Goal: Complete application form

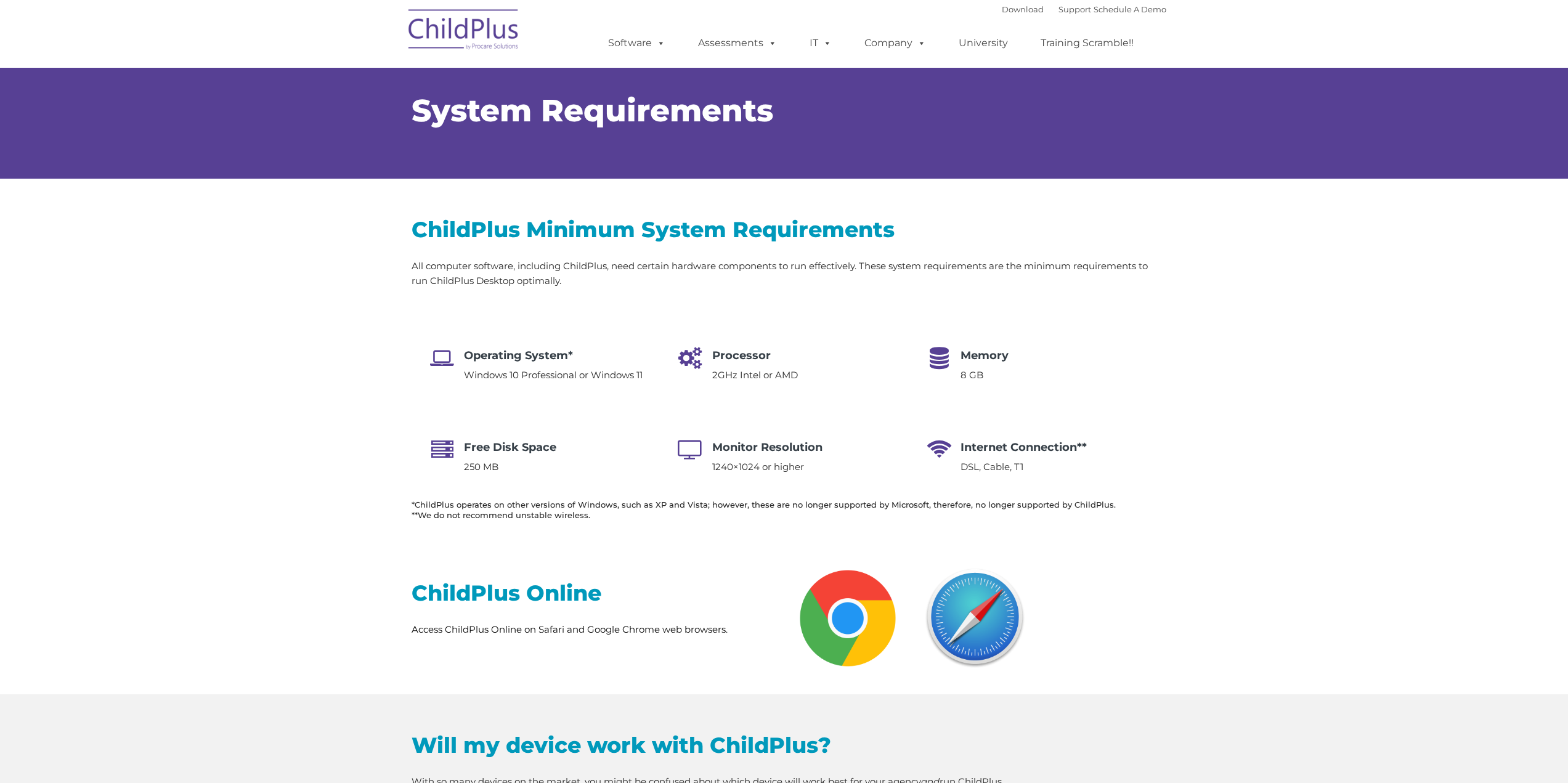
select select "MEDIUM"
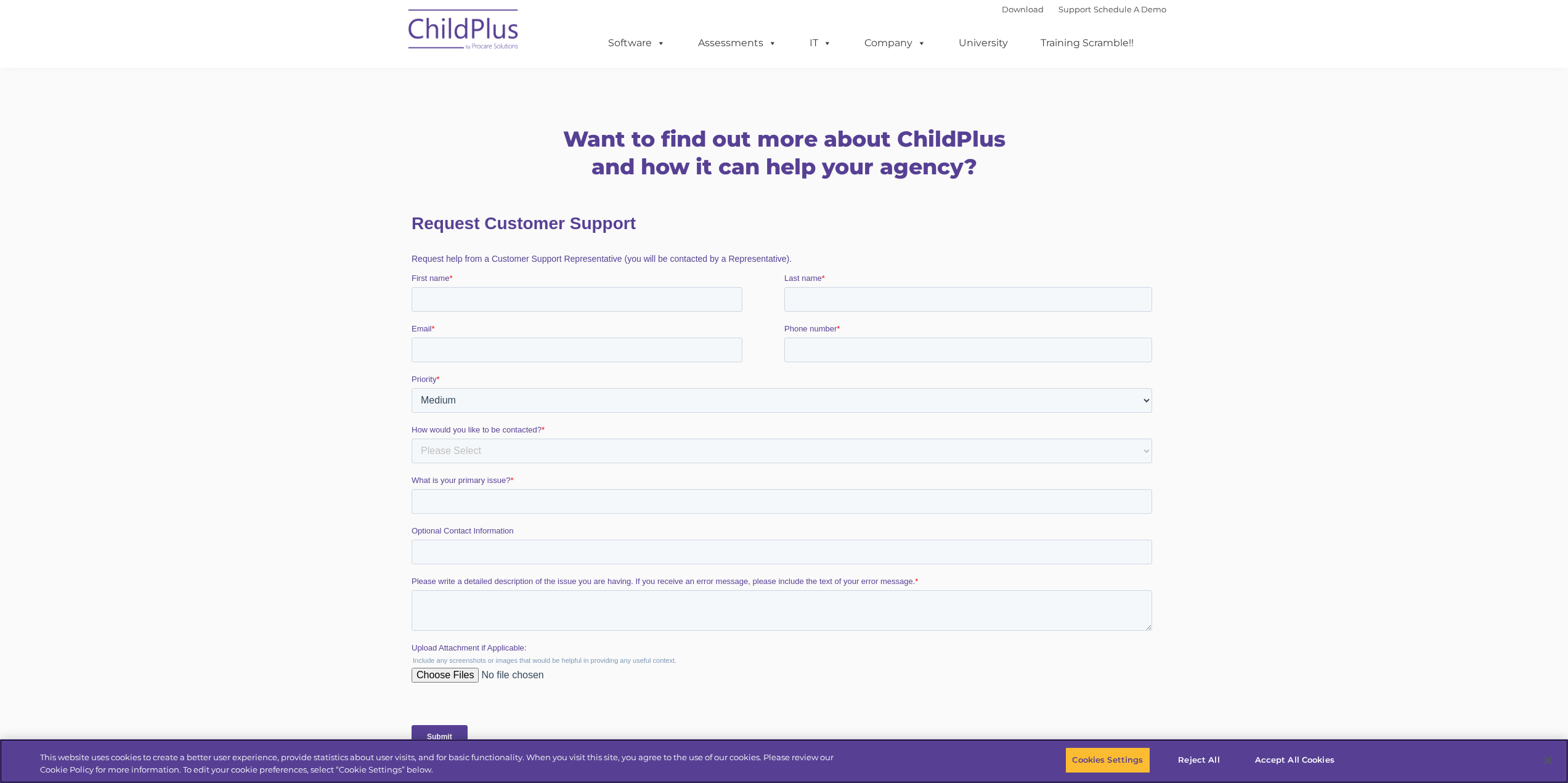
scroll to position [1859, 0]
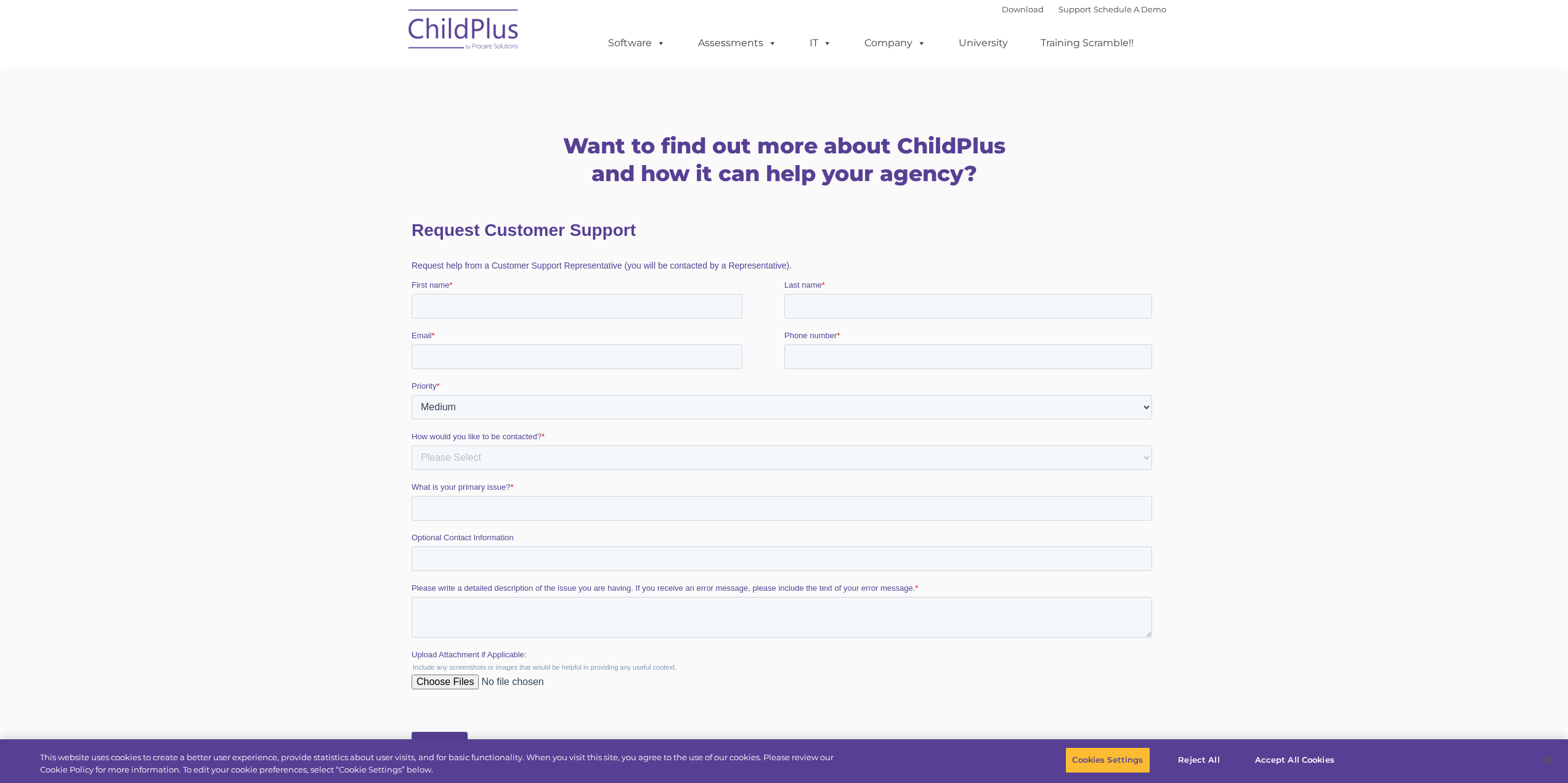
click at [488, 311] on input "First name *" at bounding box center [576, 305] width 331 height 25
type input "[PERSON_NAME]"
type input "[EMAIL_ADDRESS][DOMAIN_NAME]"
type input "7189639260"
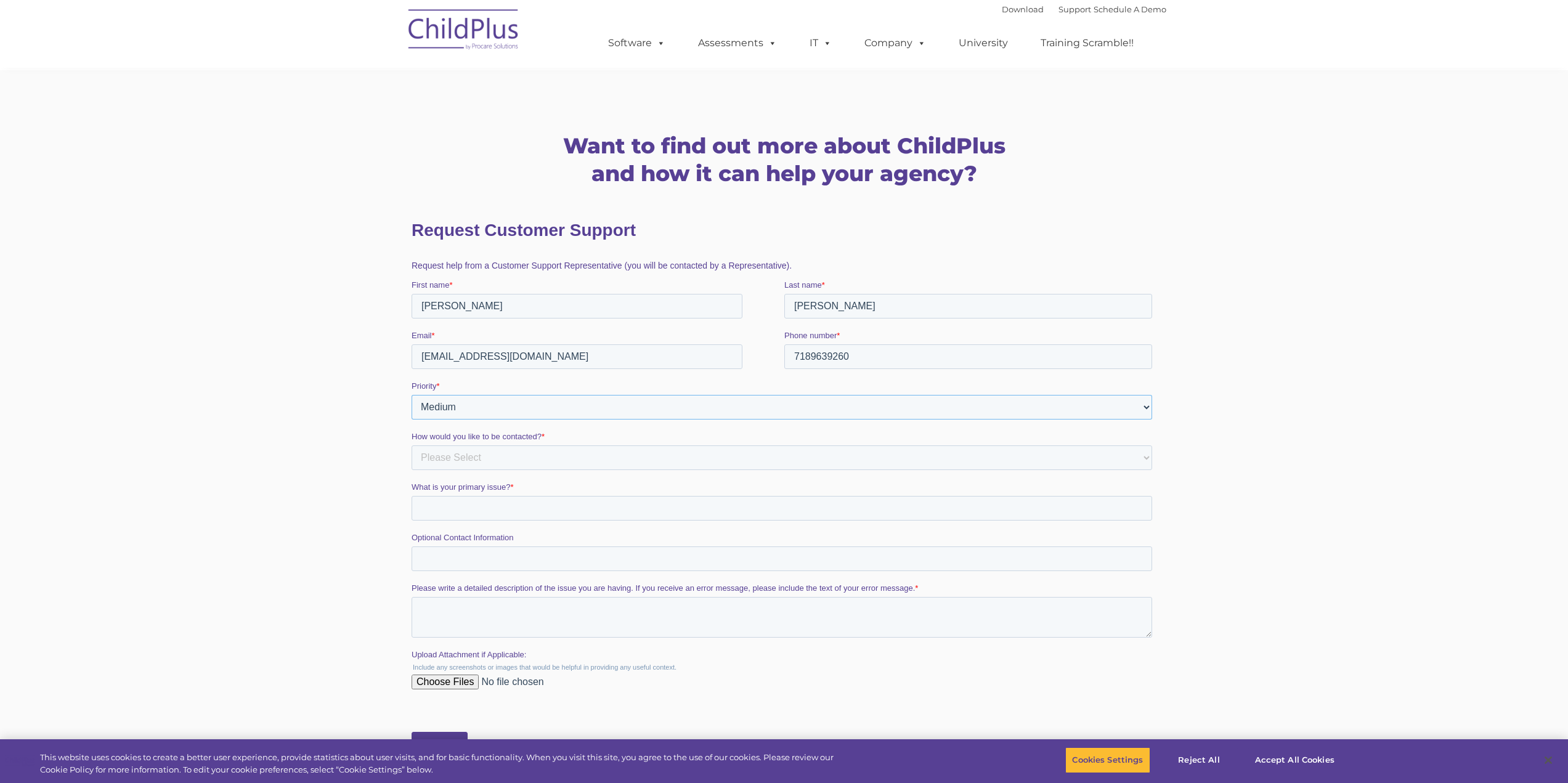
click at [481, 401] on select "Please Select Low Medium High" at bounding box center [781, 406] width 740 height 25
select select "HIGH"
click at [411, 394] on select "Please Select Low Medium High" at bounding box center [781, 406] width 740 height 25
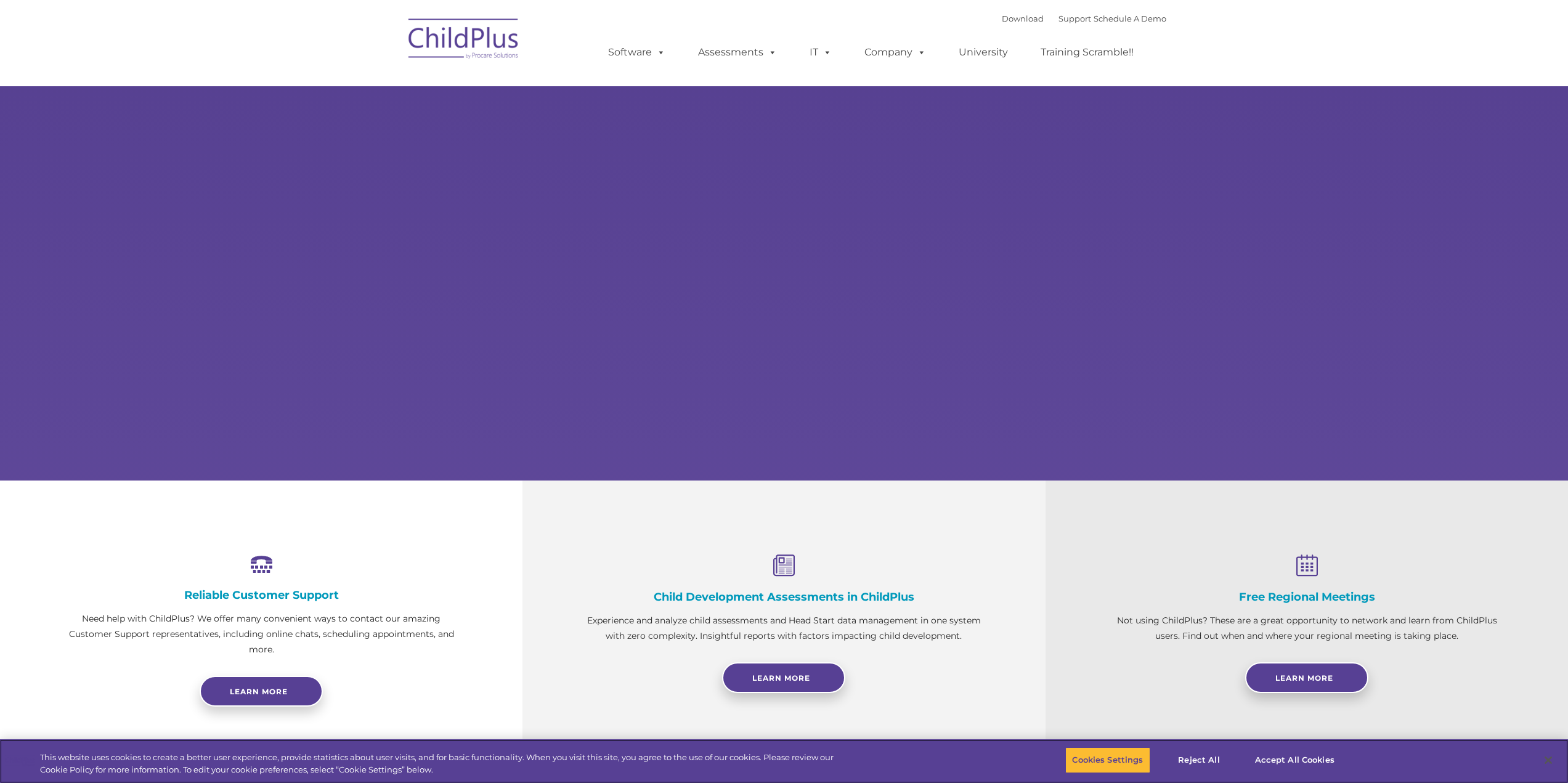
select select "MEDIUM"
